Goal: Check status: Check status

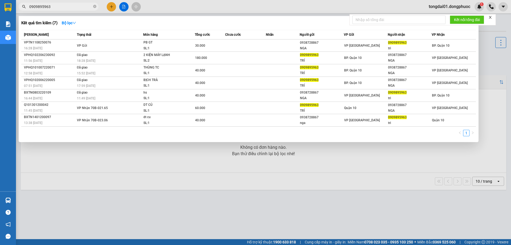
click at [94, 6] on icon "close-circle" at bounding box center [94, 6] width 3 height 3
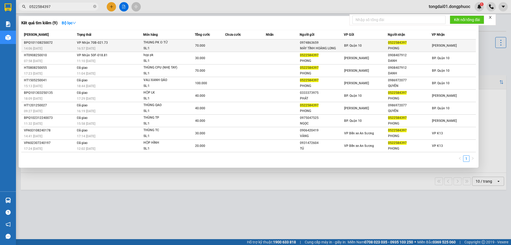
type input "0522584397"
click at [126, 39] on td "VP Nhận 70B-021.73 16:57 [DATE]" at bounding box center [110, 45] width 68 height 13
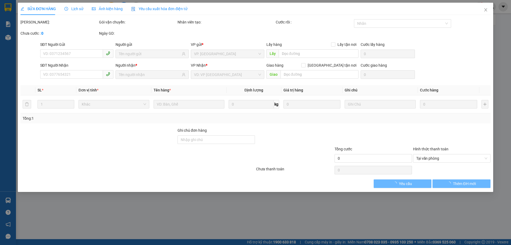
type input "0974863659"
type input "MÁY TÍNH HOÀNG LONG"
type input "0522584397"
type input "PHONG"
type input "70.000"
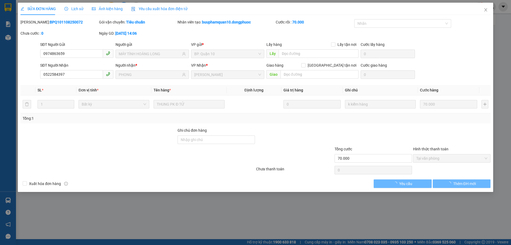
click at [74, 8] on span "Lịch sử" at bounding box center [73, 9] width 19 height 4
